Goal: Transaction & Acquisition: Purchase product/service

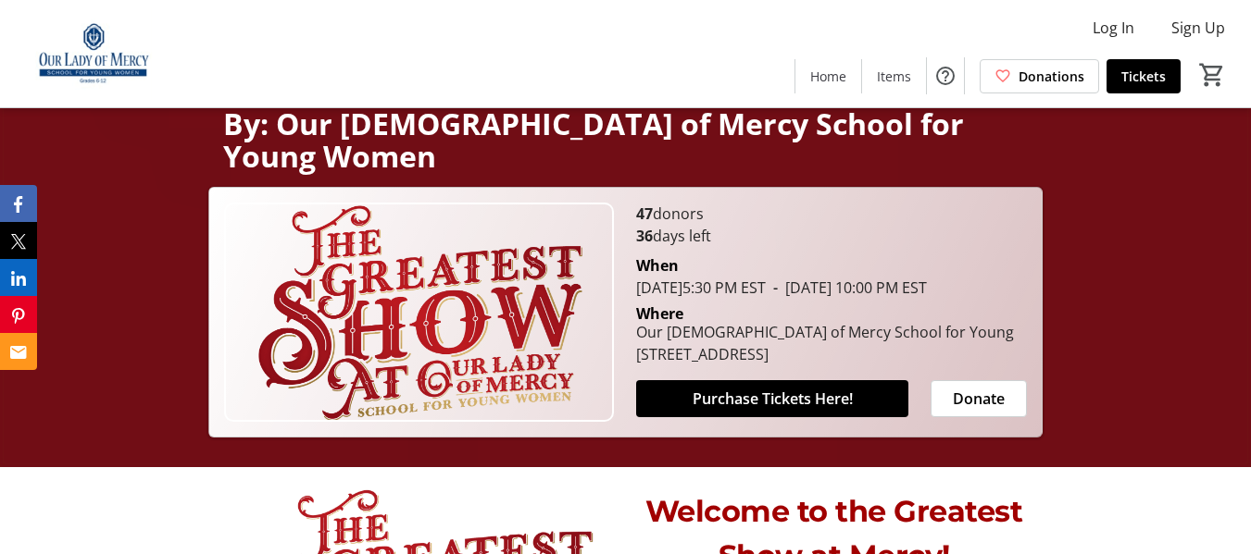
scroll to position [268, 0]
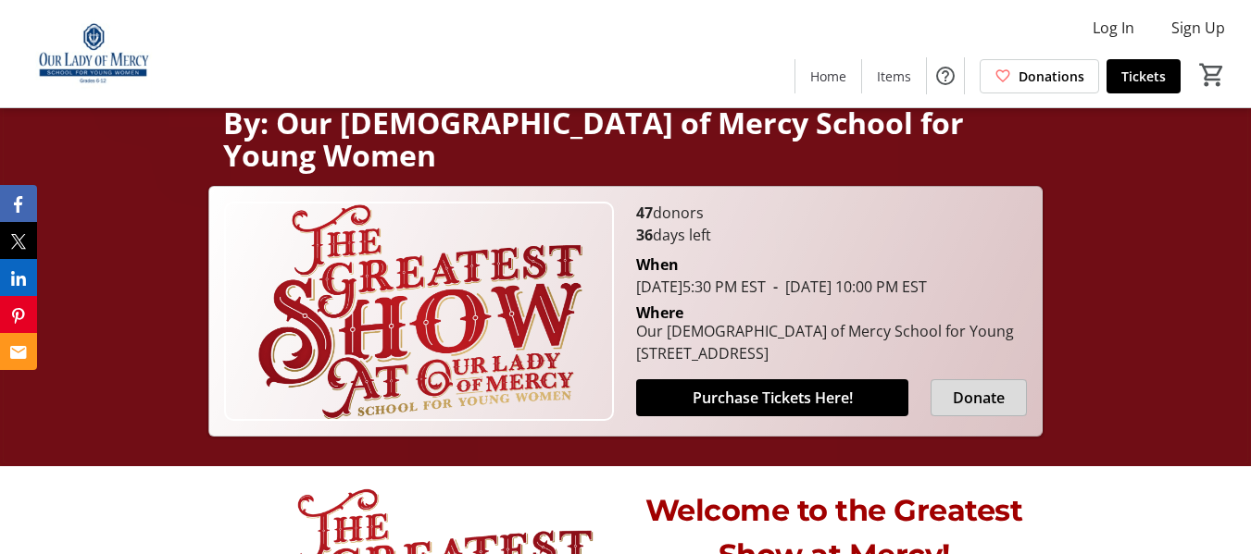
click at [986, 387] on span "Donate" at bounding box center [978, 398] width 52 height 22
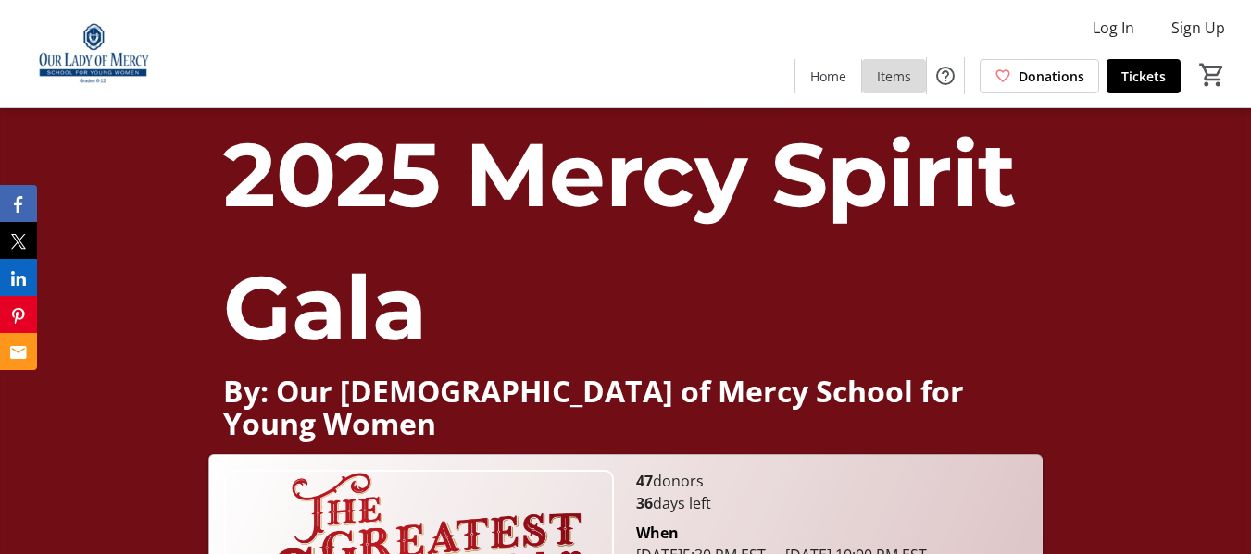
click at [901, 71] on span "Items" at bounding box center [894, 76] width 34 height 19
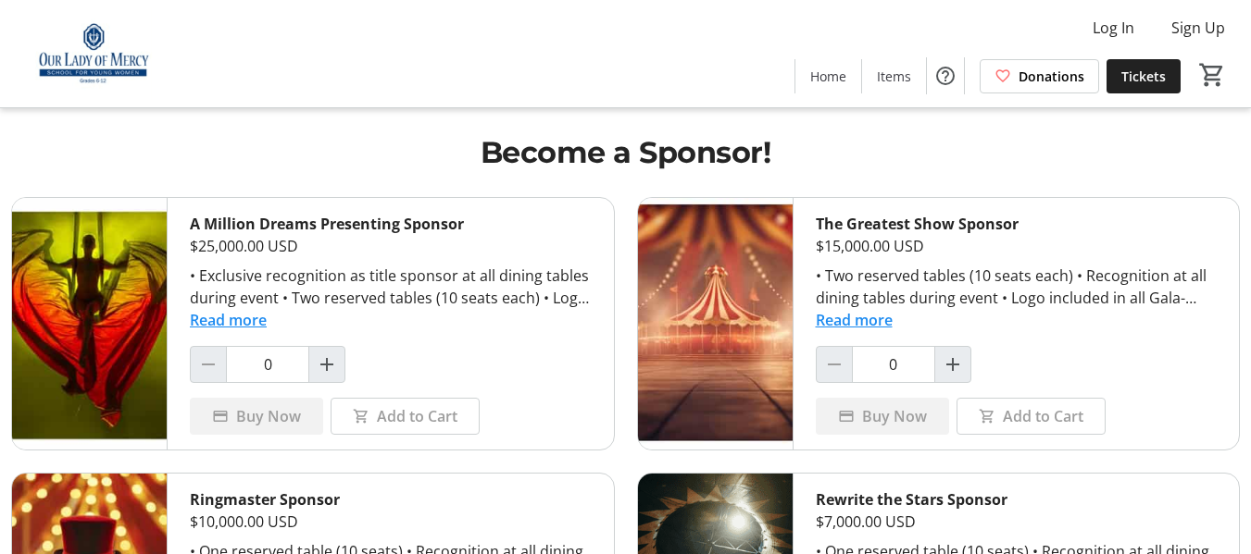
click at [1138, 79] on span "Tickets" at bounding box center [1143, 76] width 44 height 19
